Goal: Answer question/provide support: Ask a question

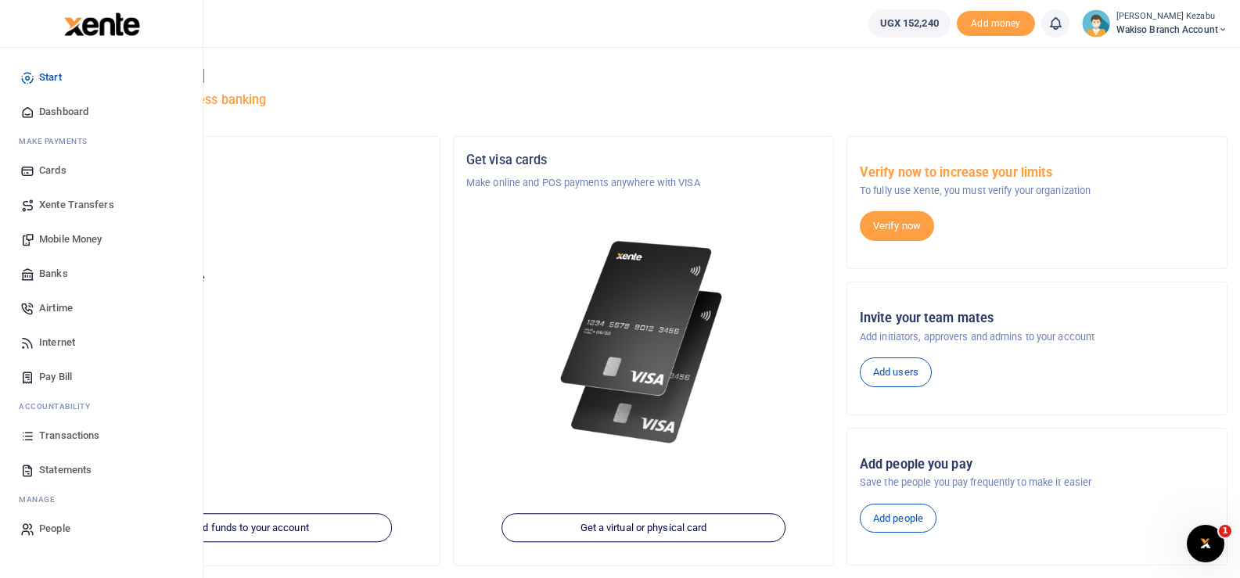
click at [81, 436] on span "Transactions" at bounding box center [69, 436] width 60 height 16
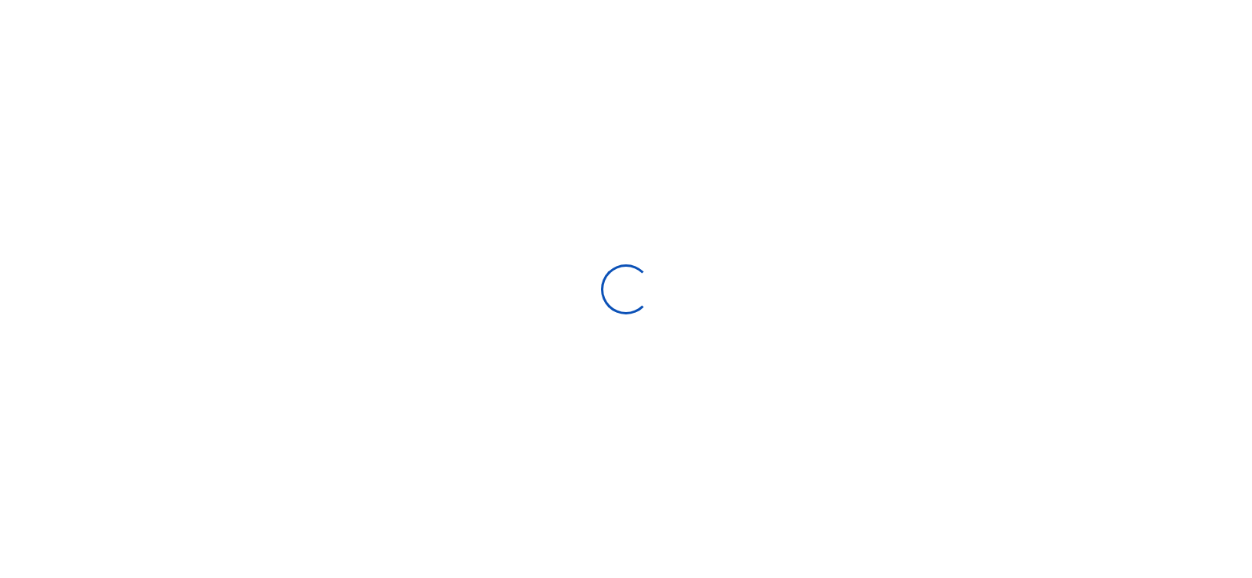
select select
type input "[DATE] - [DATE]"
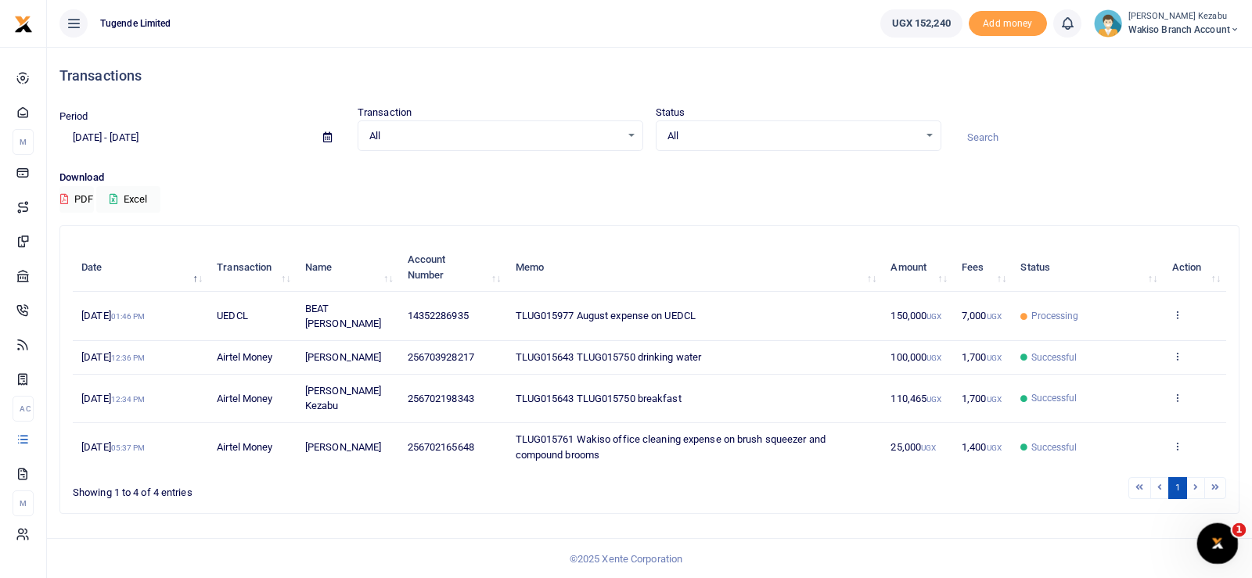
click at [1215, 546] on icon "Open Intercom Messenger" at bounding box center [1215, 542] width 26 height 26
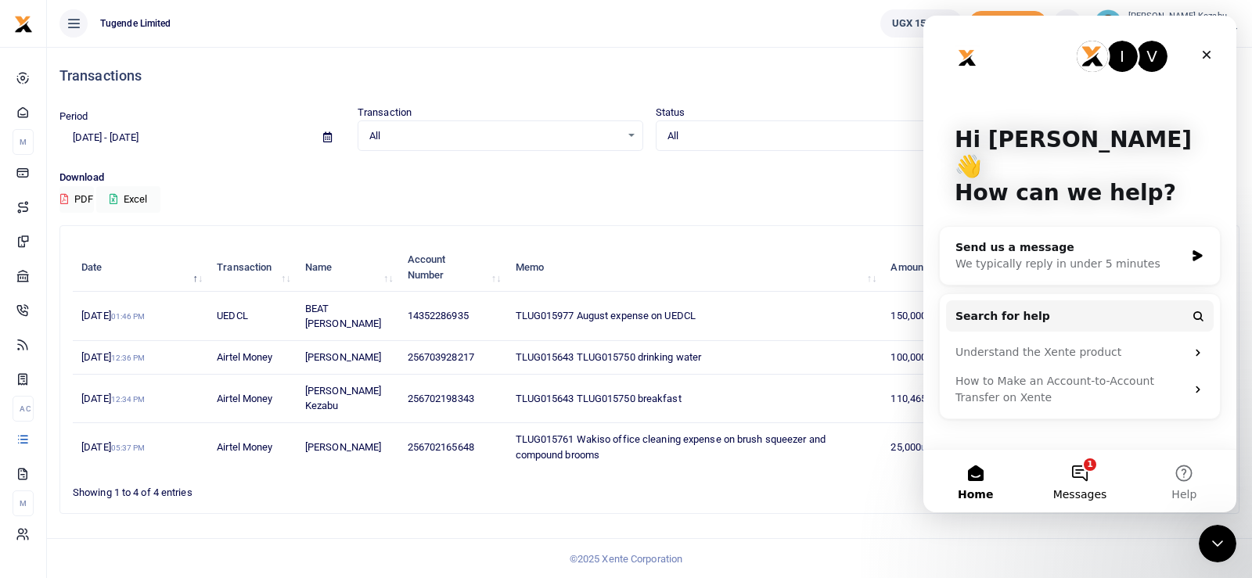
click at [1087, 468] on button "1 Messages" at bounding box center [1079, 481] width 104 height 63
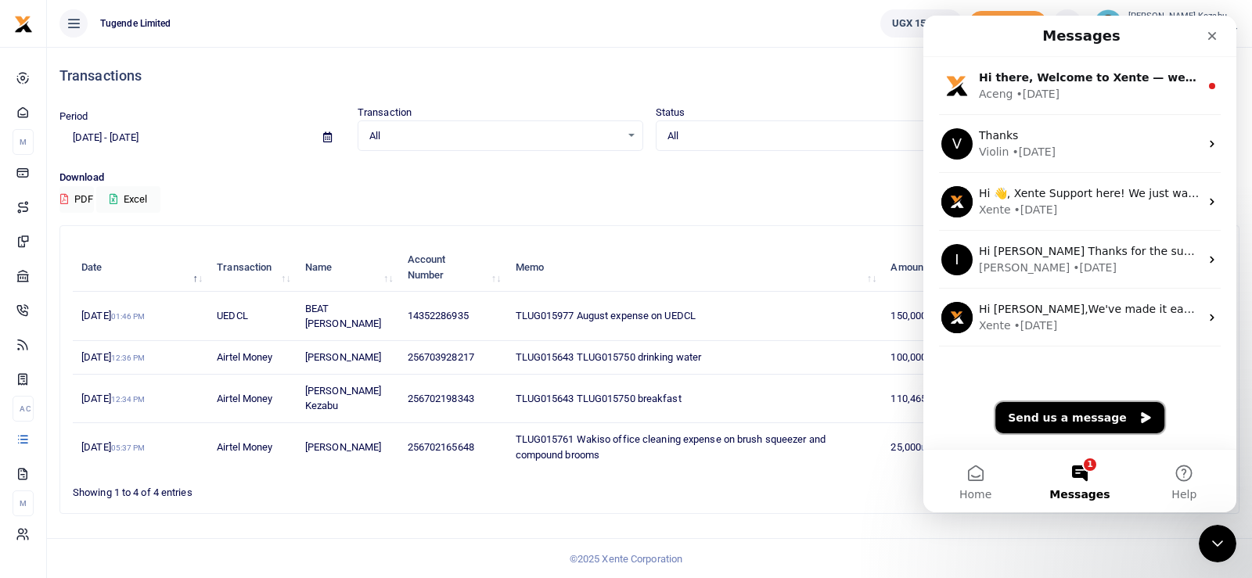
click at [1087, 418] on button "Send us a message" at bounding box center [1079, 417] width 169 height 31
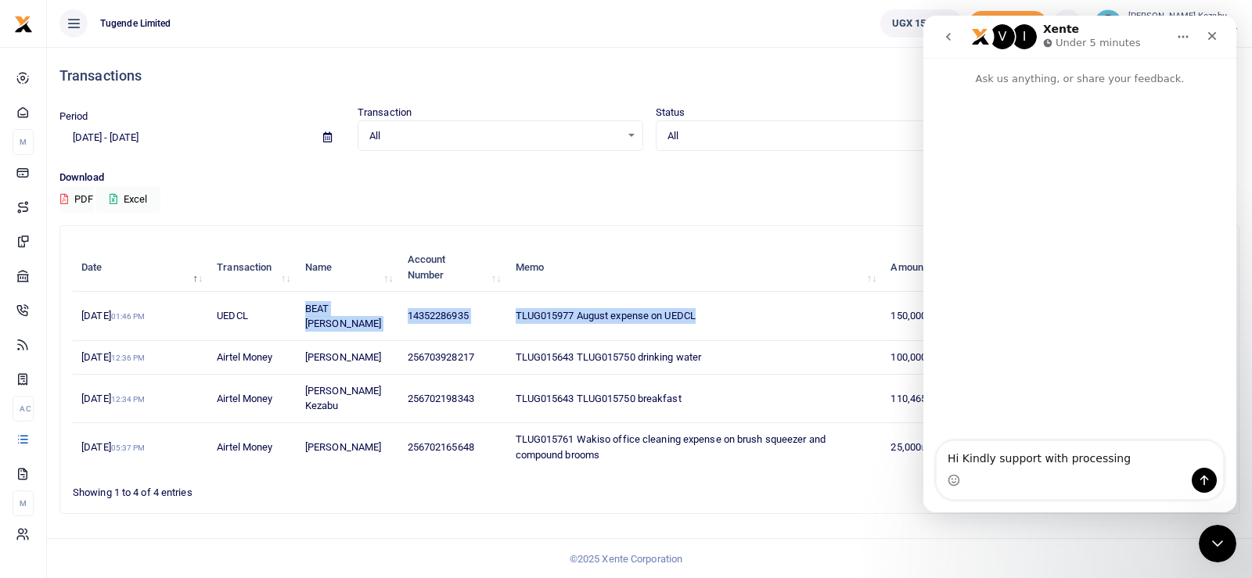
drag, startPoint x: 711, startPoint y: 313, endPoint x: 289, endPoint y: 308, distance: 422.4
click at [289, 308] on tr "[DATE] 01:46 PM UEDCL BEAT NAMBOOZE 14352286935 TLUG015977 August expense on UE…" at bounding box center [649, 316] width 1153 height 48
copy tr "BEAT NAMBOOZE 14352286935 TLUG015977 August expense on UEDCL"
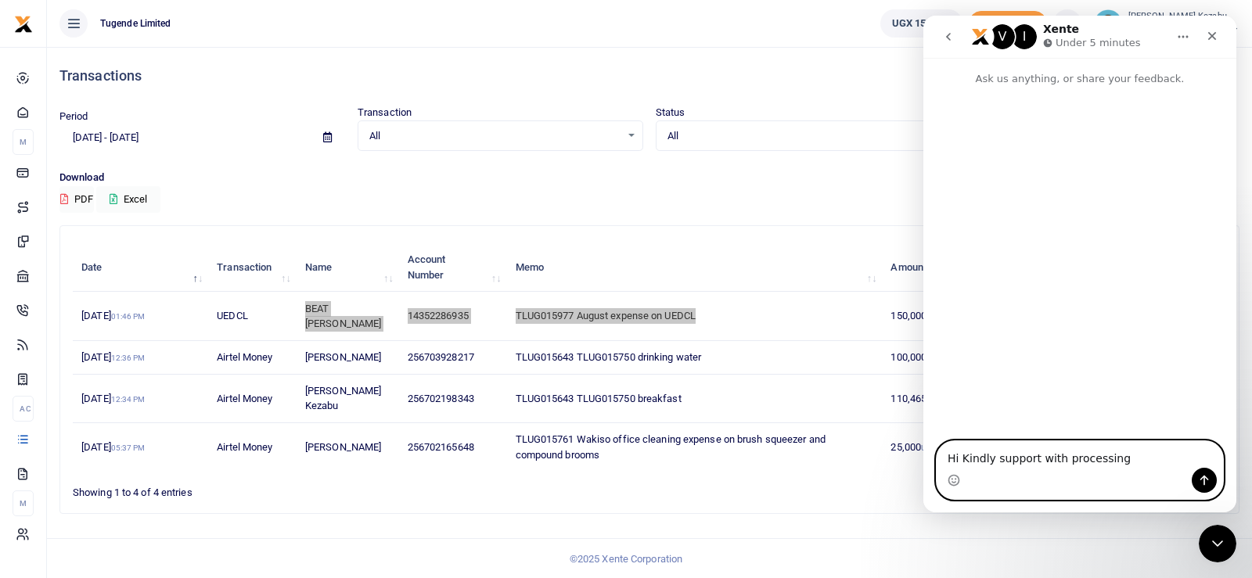
click at [1123, 454] on textarea "Hi Kindly support with processing" at bounding box center [1079, 454] width 286 height 27
paste textarea "BEAT NAMBOOZE 14352286935 TLUG015977 August expense on UEDCL"
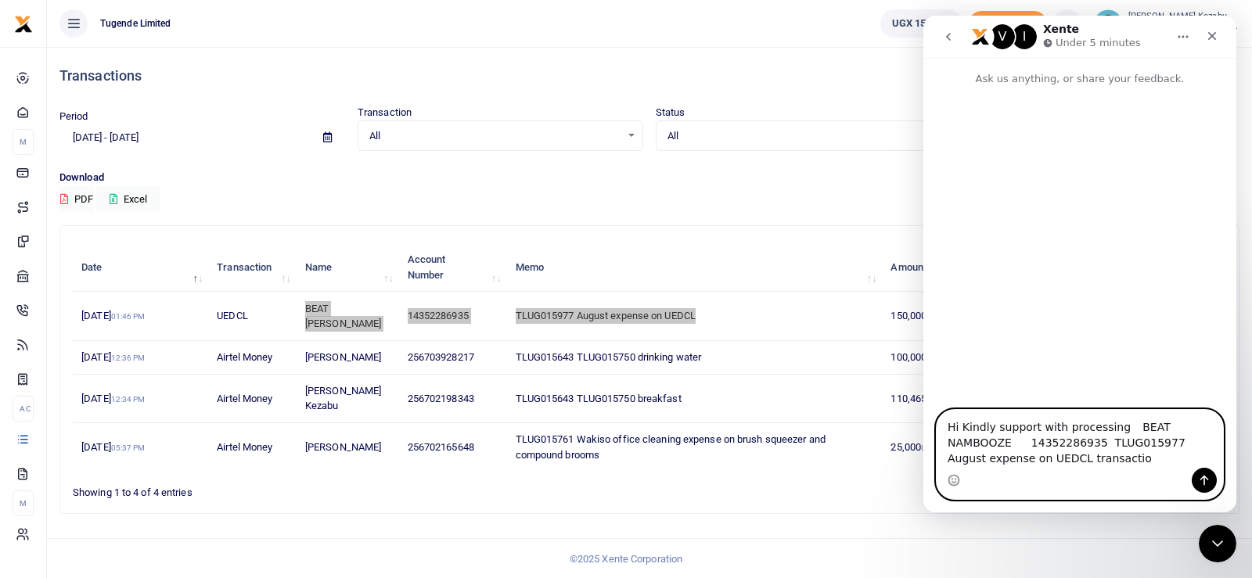
type textarea "Hi Kindly support with processing BEAT NAMBOOZE 14352286935 TLUG015977 August e…"
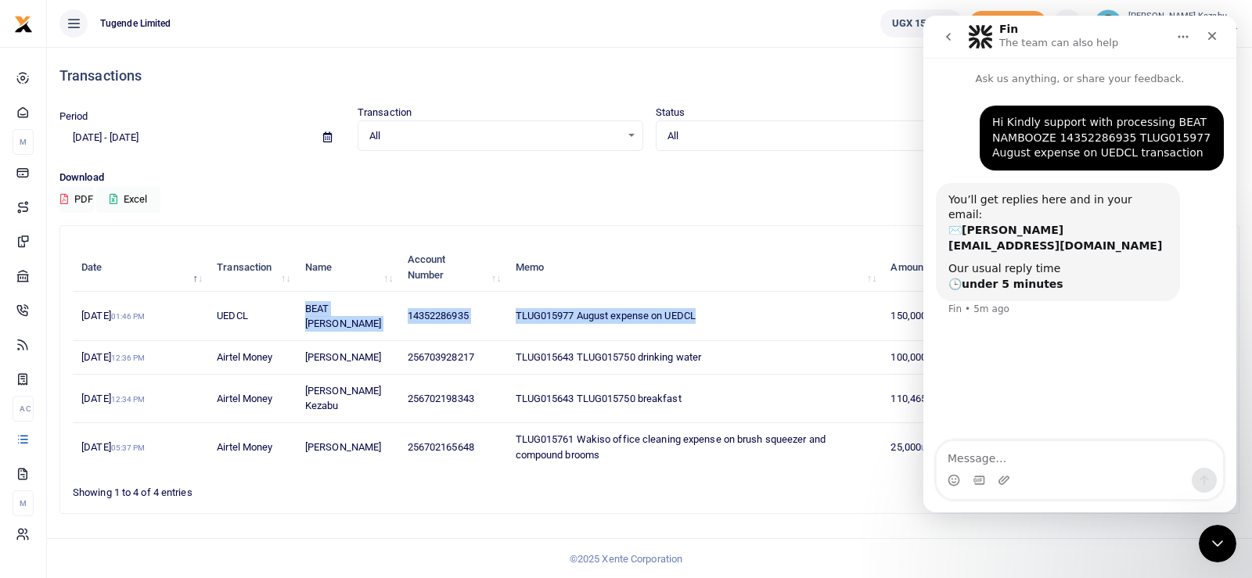
click at [304, 183] on p "Download" at bounding box center [649, 178] width 1180 height 16
